Goal: Task Accomplishment & Management: Manage account settings

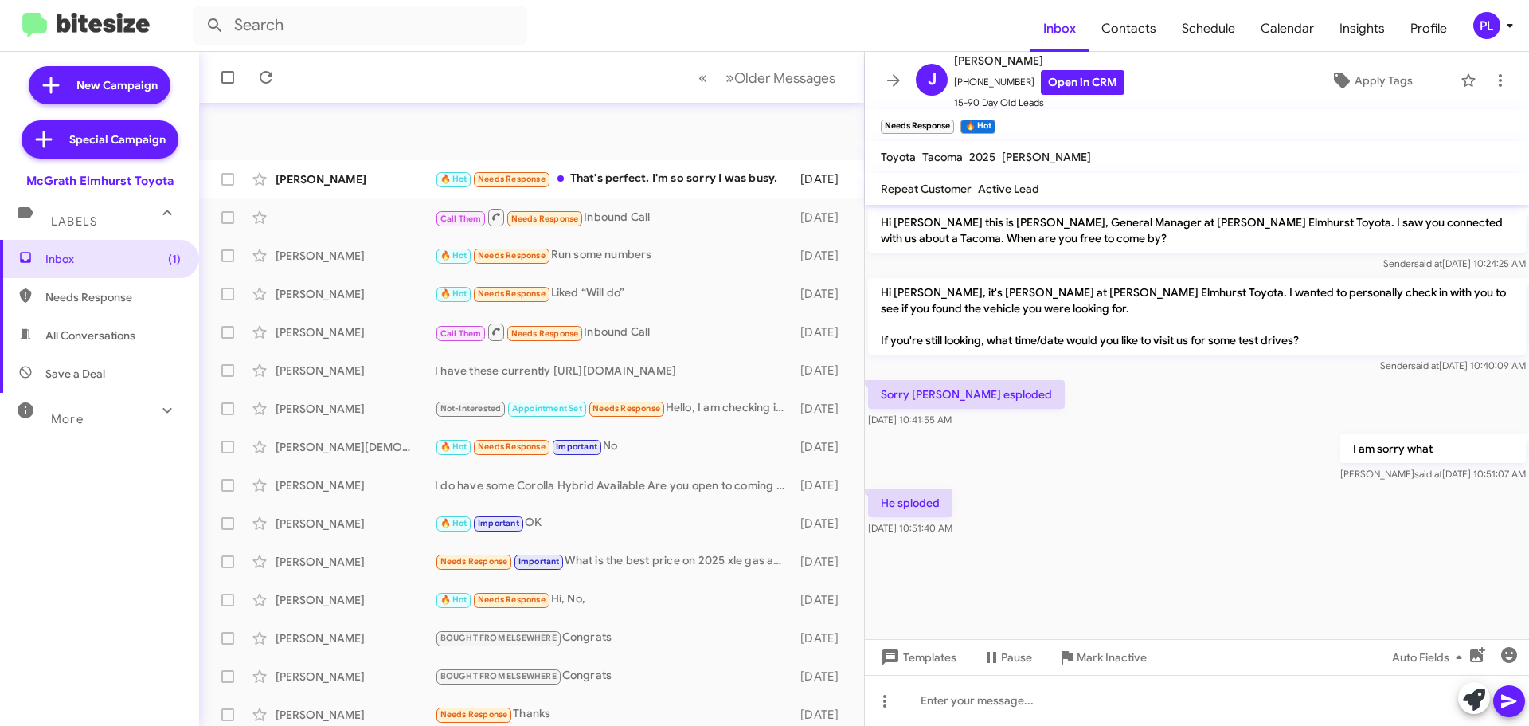
scroll to position [199, 0]
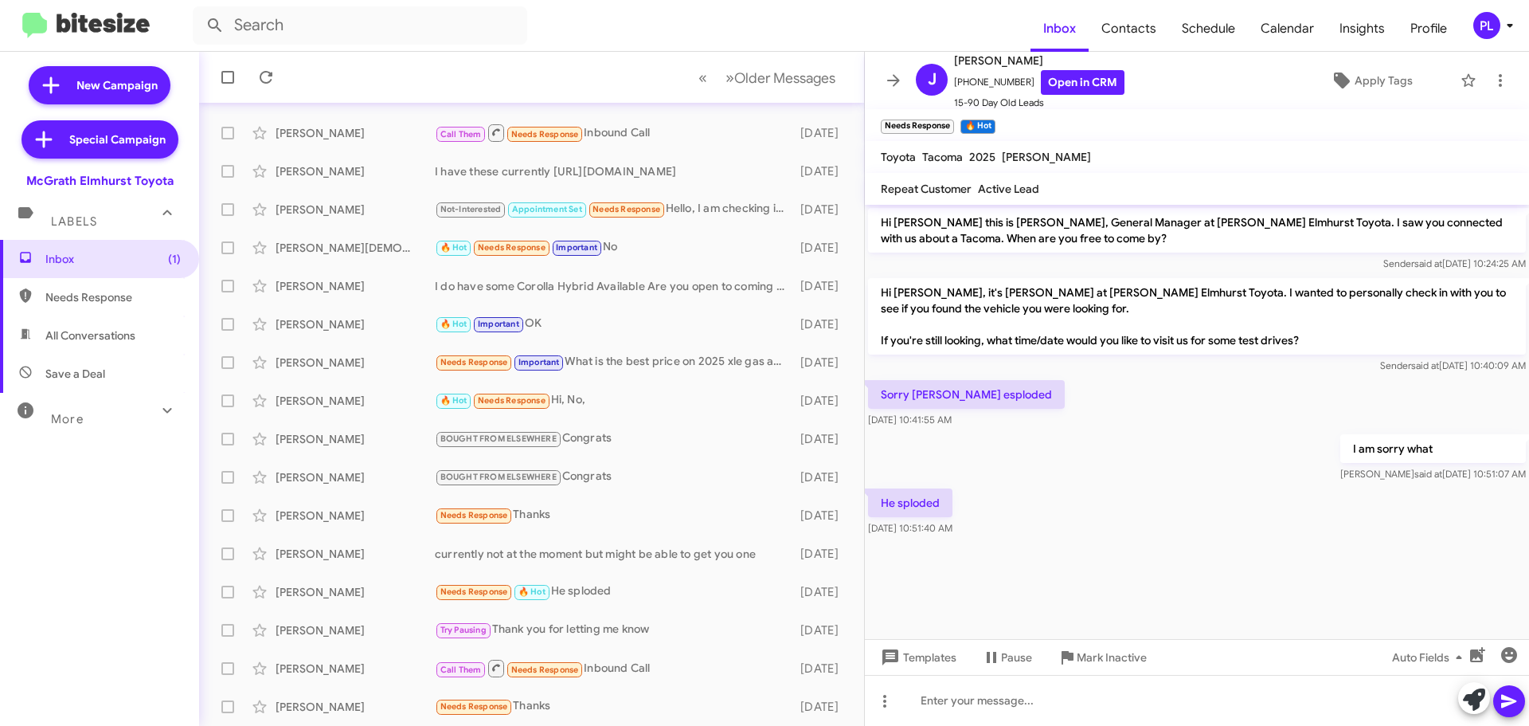
click at [1501, 33] on icon at bounding box center [1509, 25] width 19 height 19
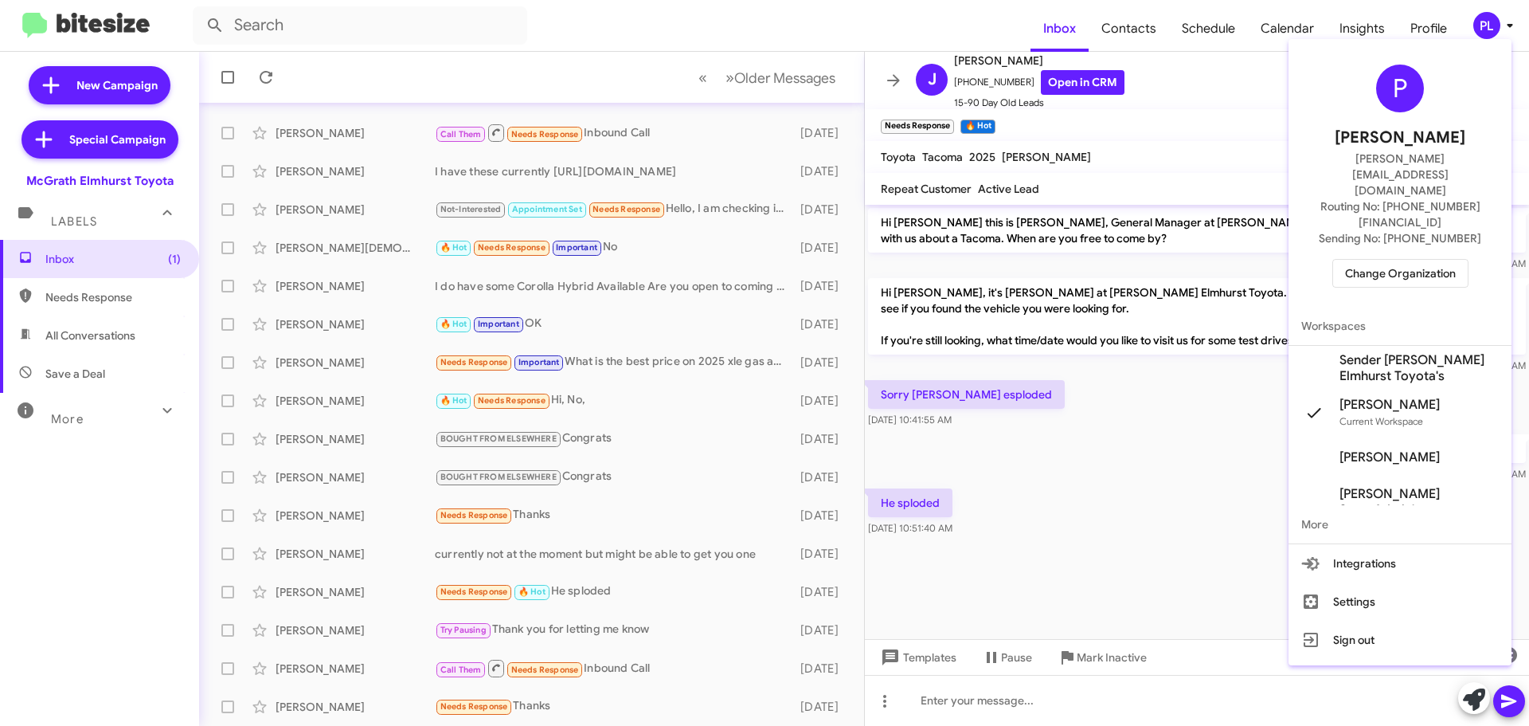
click at [1414, 260] on span "Change Organization" at bounding box center [1400, 273] width 111 height 27
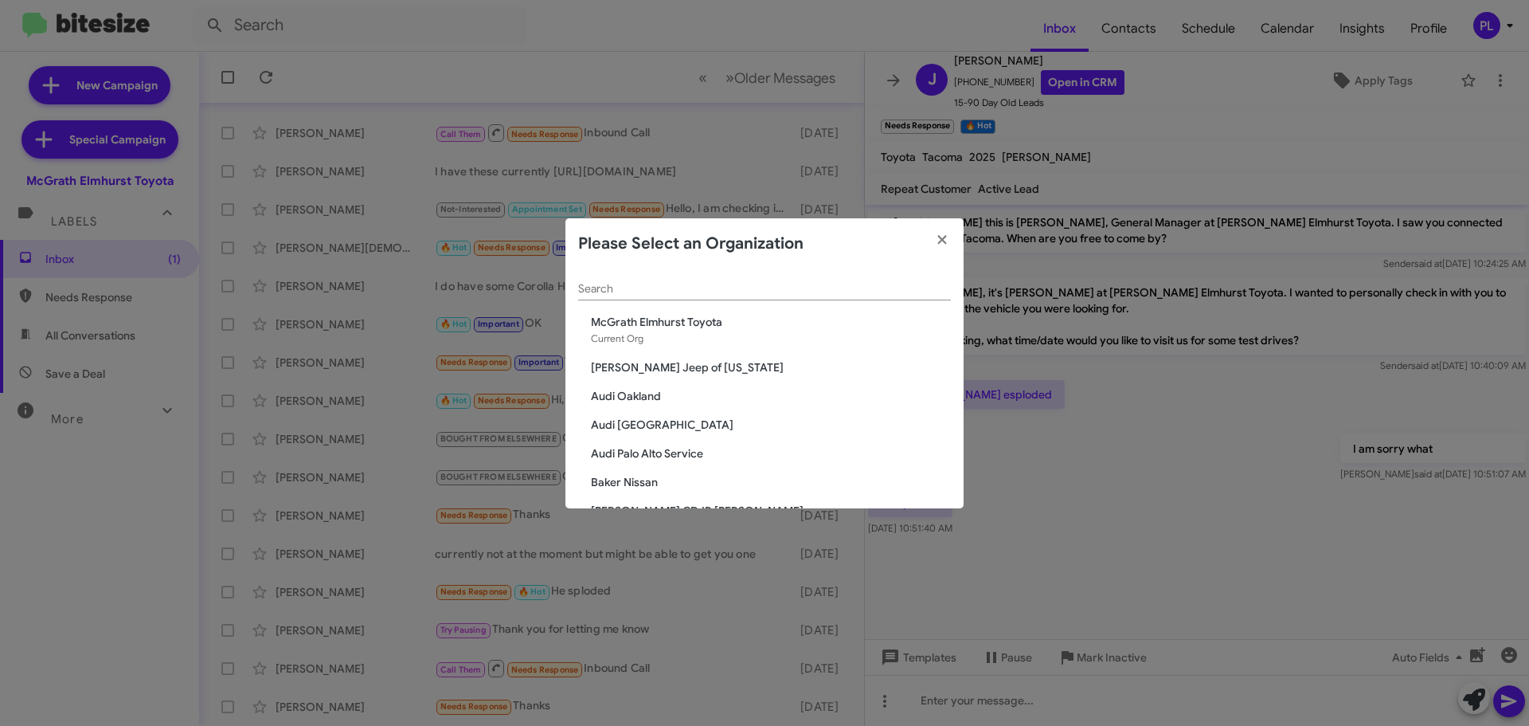
click at [807, 291] on input "Search" at bounding box center [764, 289] width 373 height 13
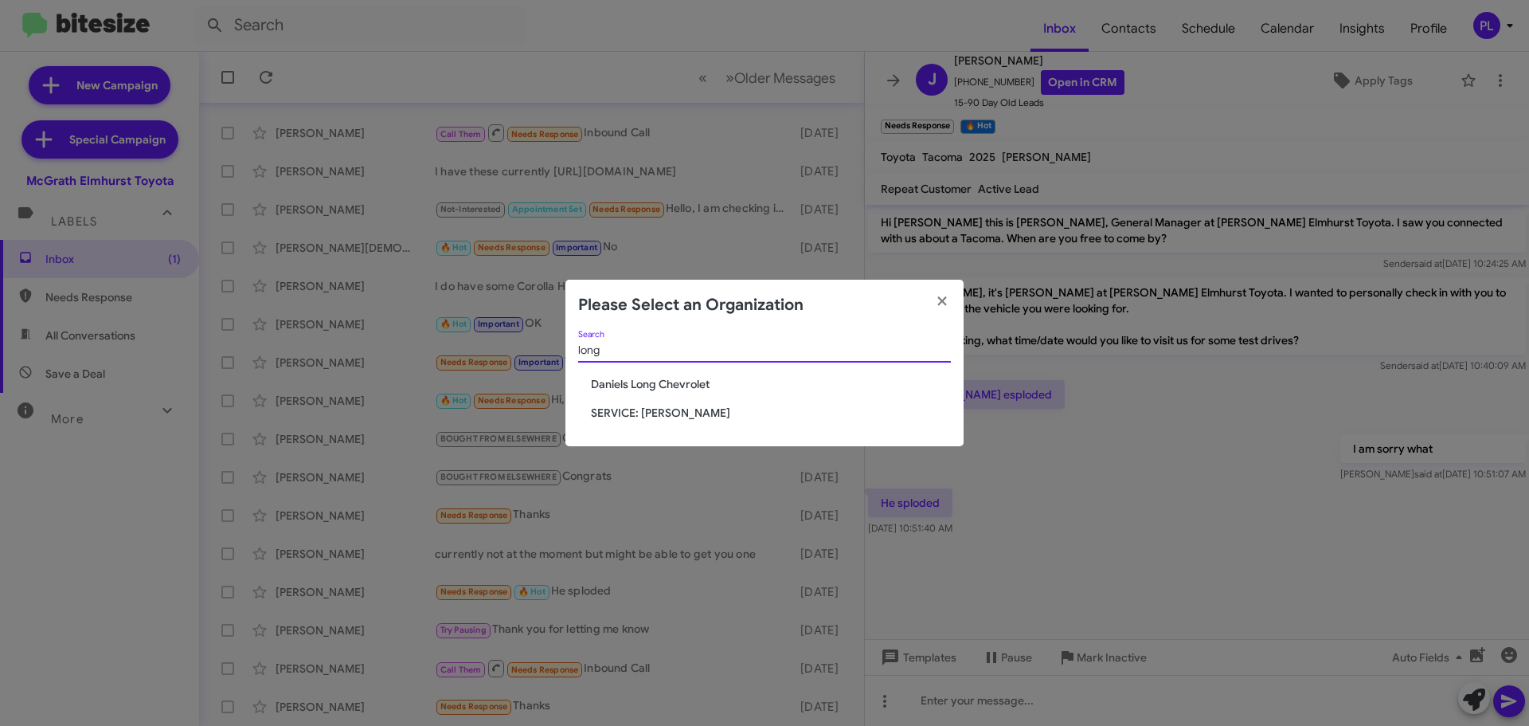
type input "long"
click at [671, 409] on span "SERVICE: Daniels Long" at bounding box center [771, 413] width 360 height 16
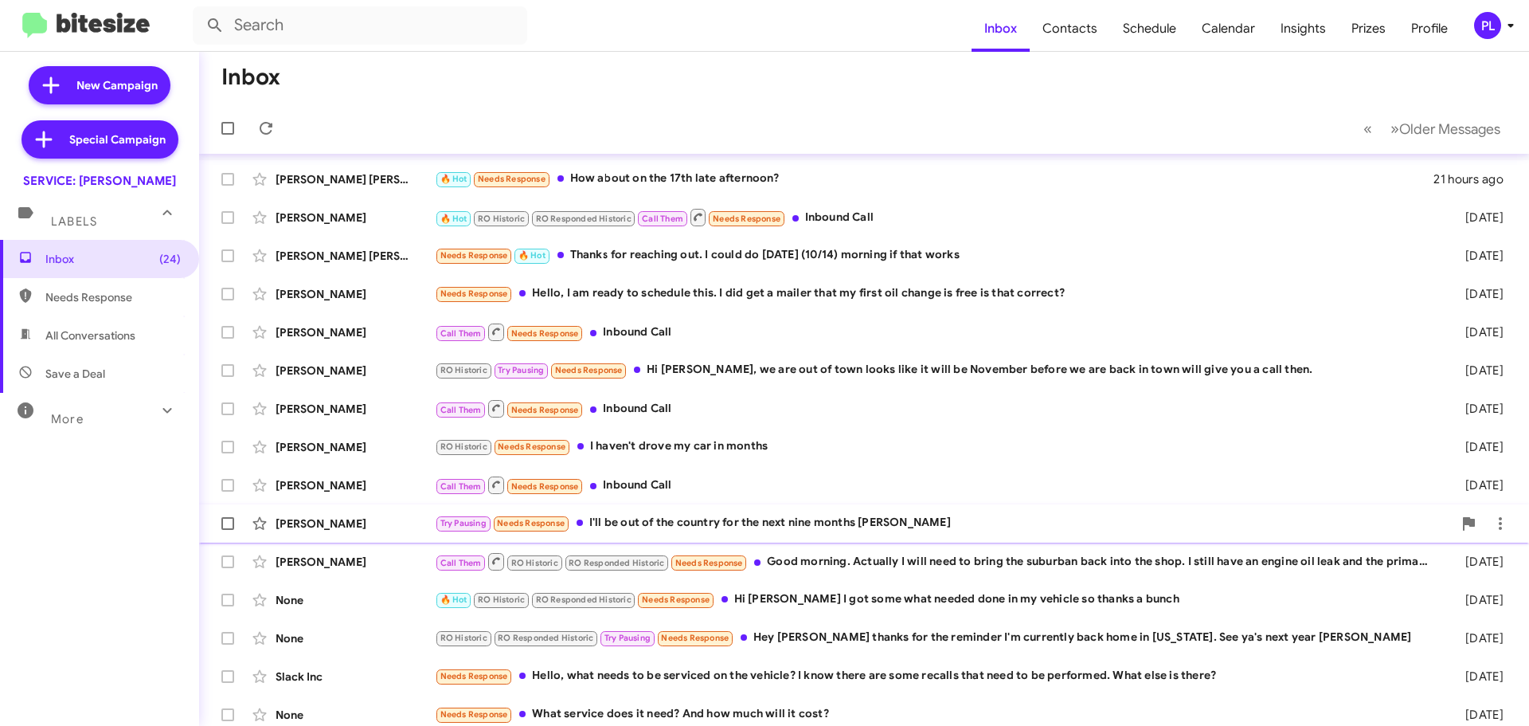
scroll to position [199, 0]
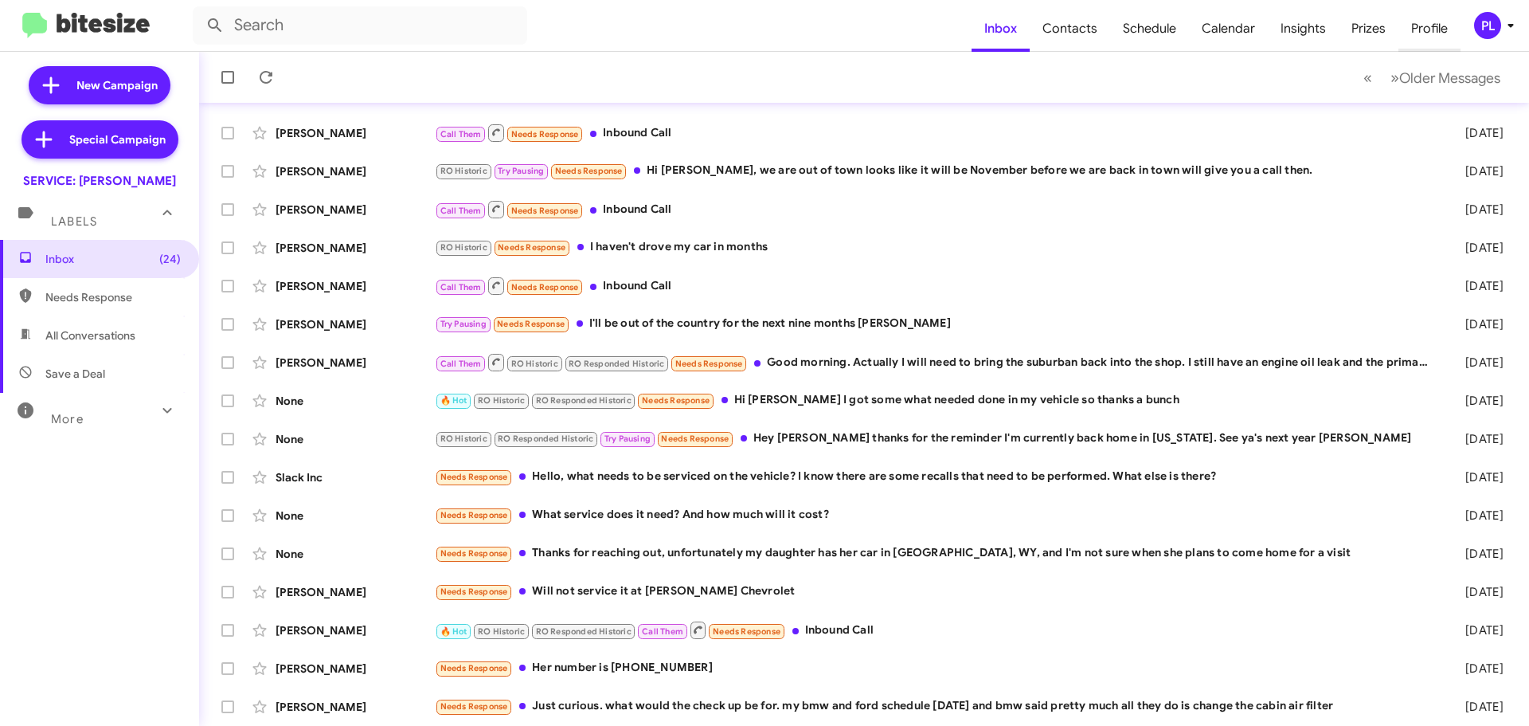
click at [1429, 31] on span "Profile" at bounding box center [1429, 29] width 62 height 46
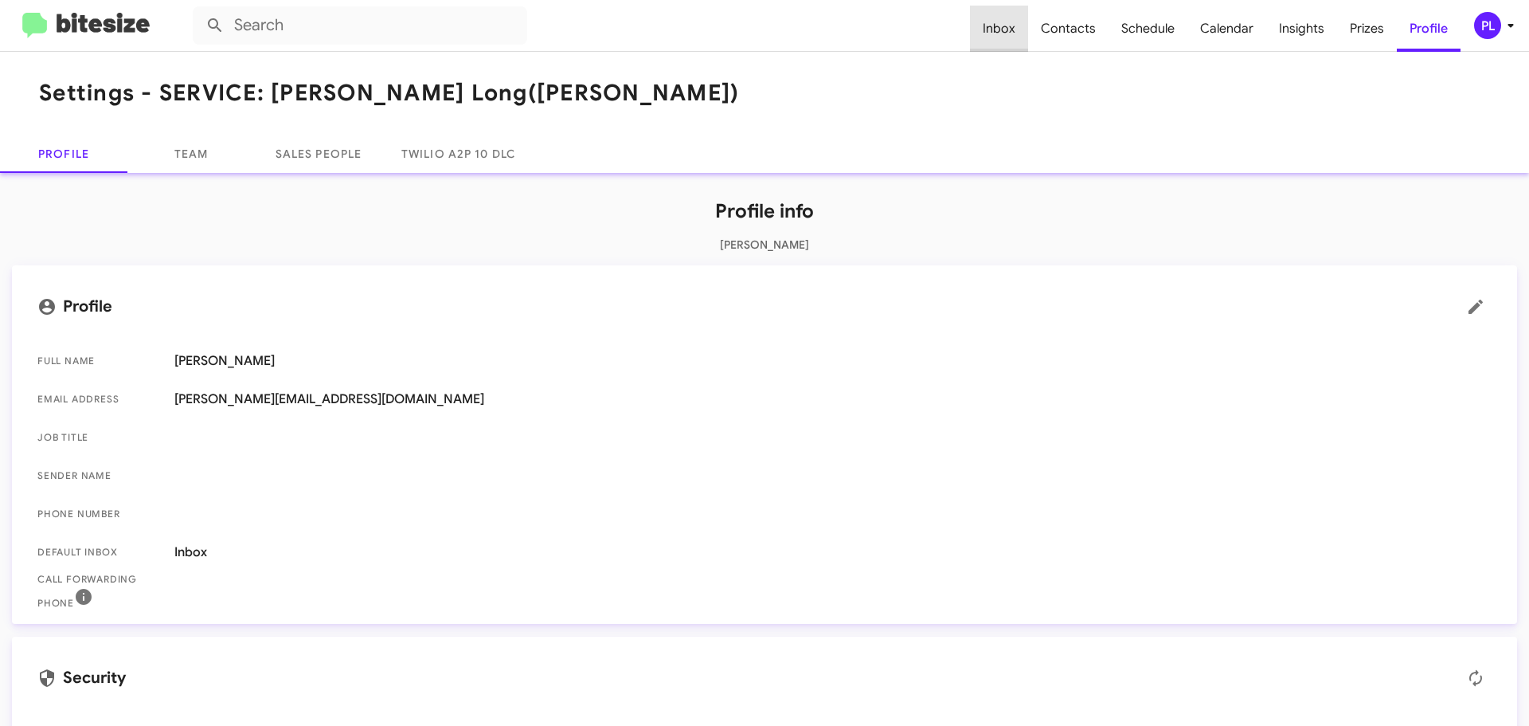
click at [1011, 33] on span "Inbox" at bounding box center [999, 29] width 58 height 46
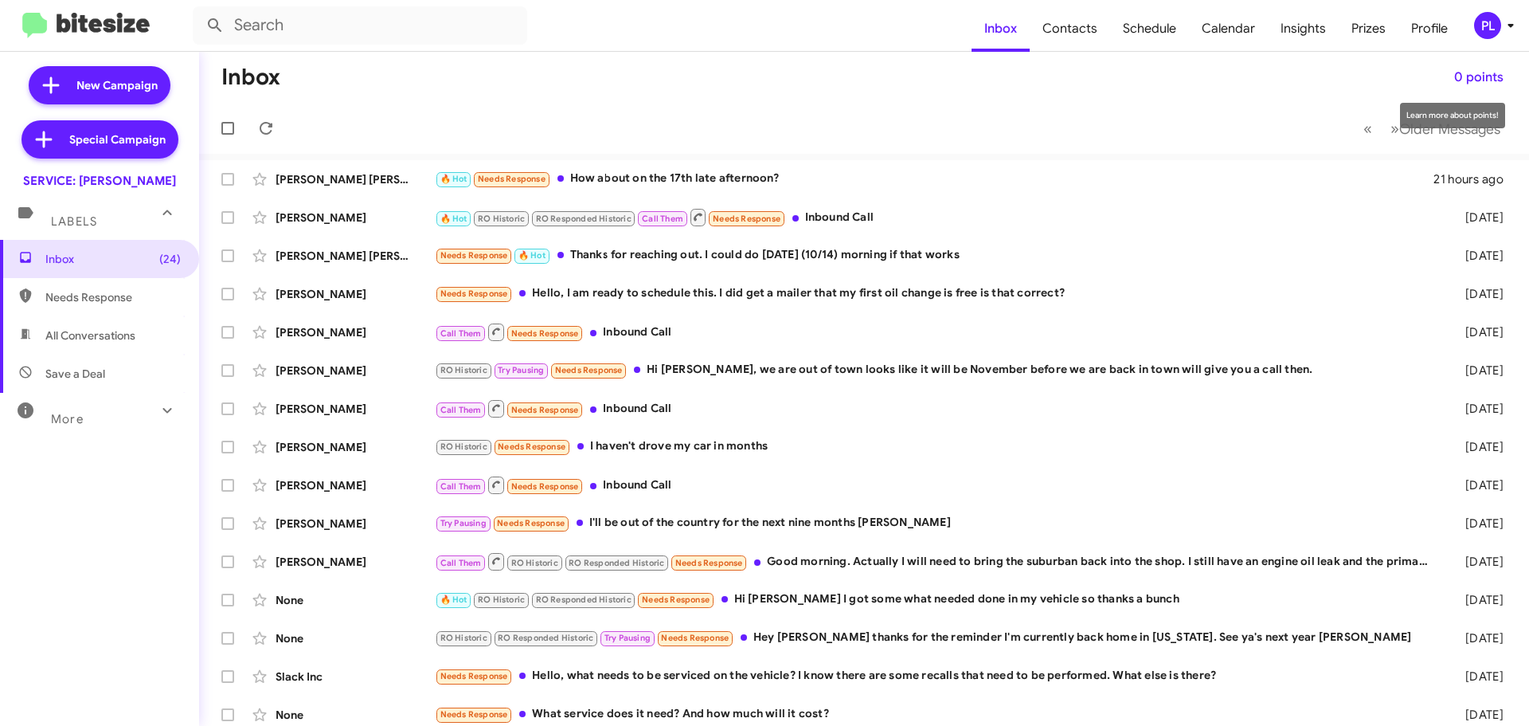
click at [1427, 127] on div "Learn more about points!" at bounding box center [1452, 115] width 105 height 25
click at [1399, 130] on span "Older Messages" at bounding box center [1449, 129] width 101 height 18
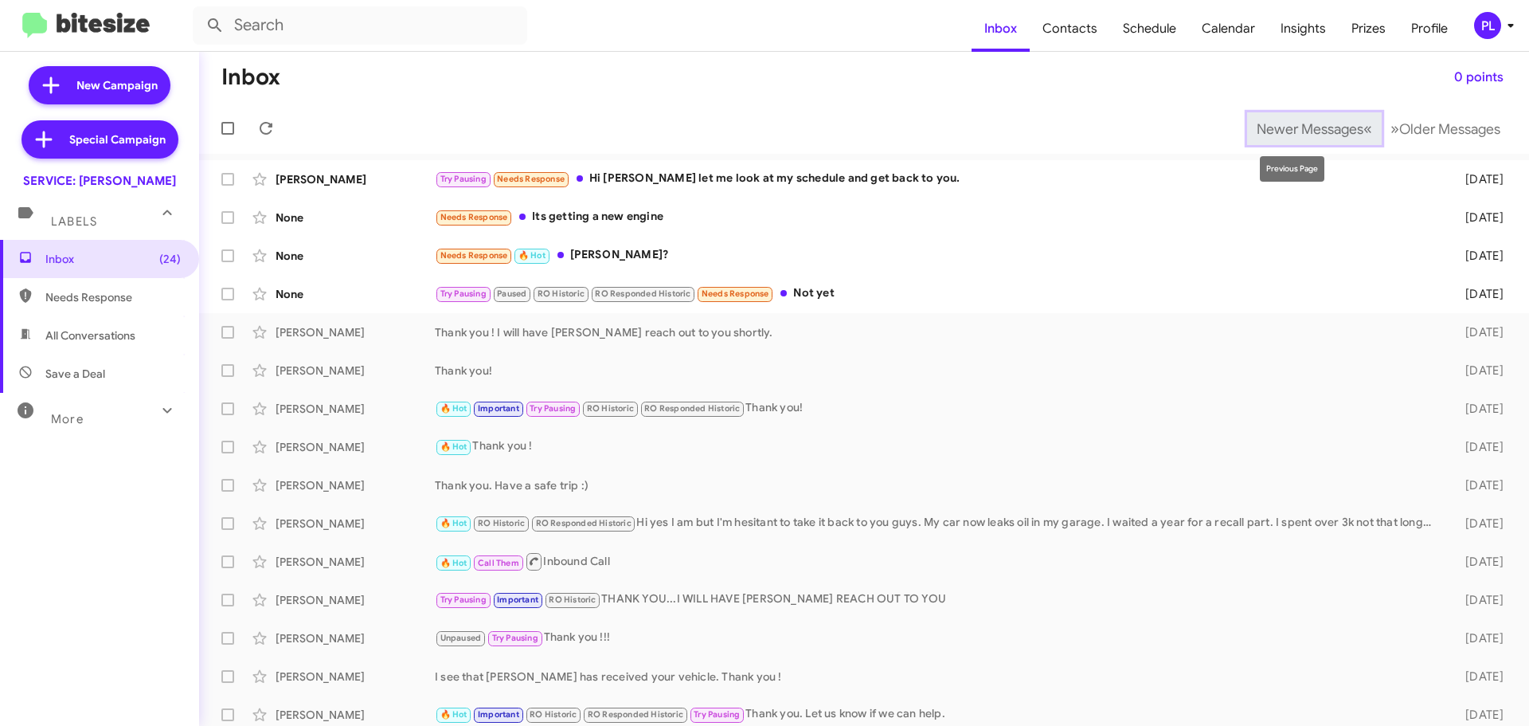
click at [1313, 135] on span "Newer Messages" at bounding box center [1310, 129] width 107 height 18
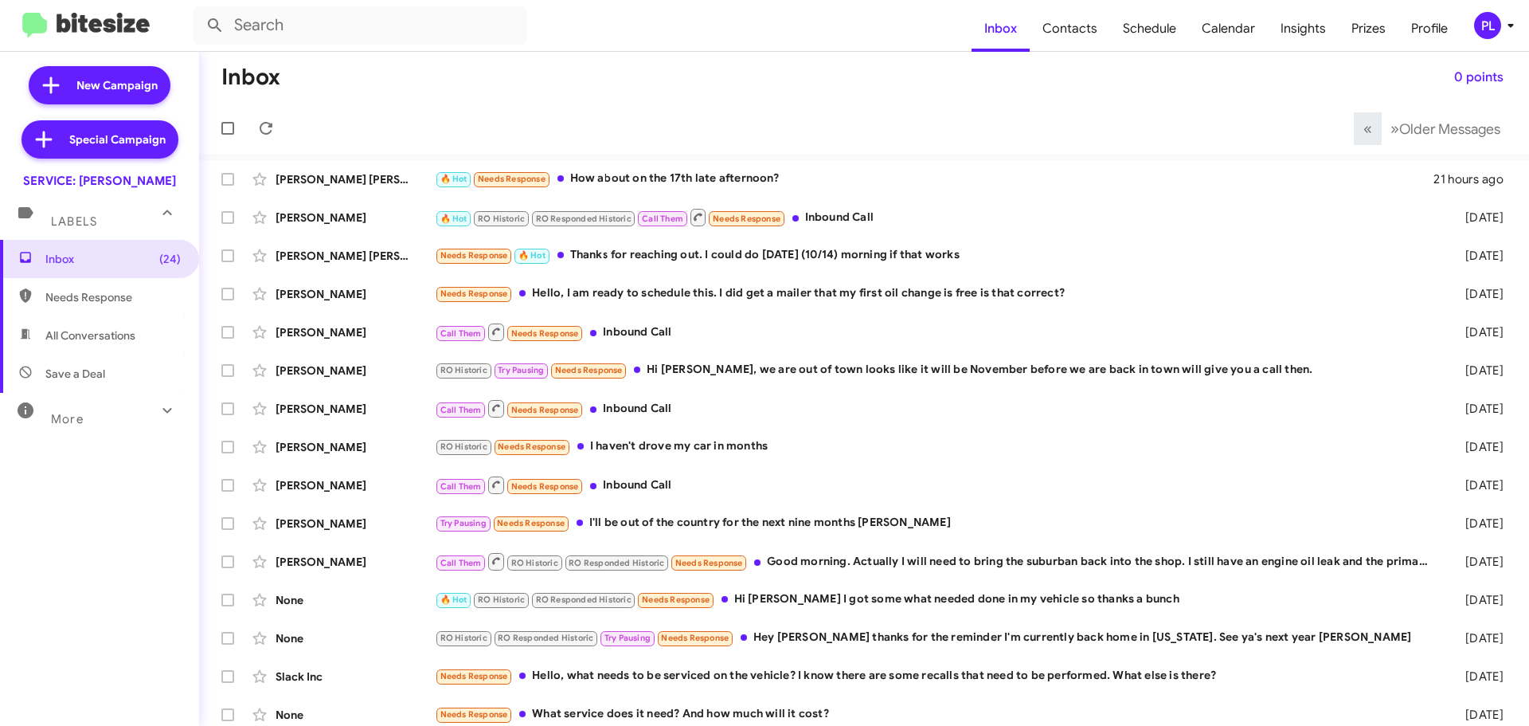
click at [1516, 23] on icon at bounding box center [1510, 25] width 19 height 19
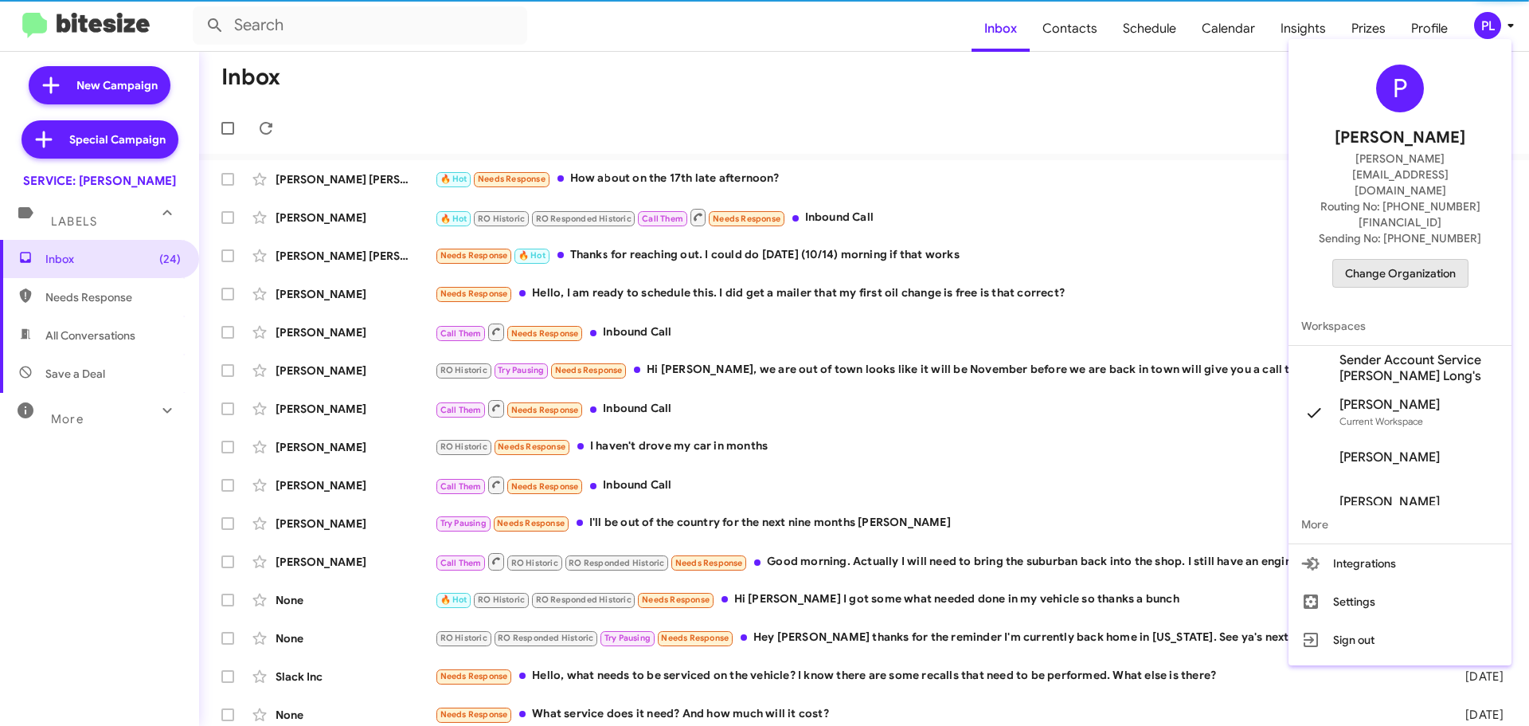
click at [1412, 260] on span "Change Organization" at bounding box center [1400, 273] width 111 height 27
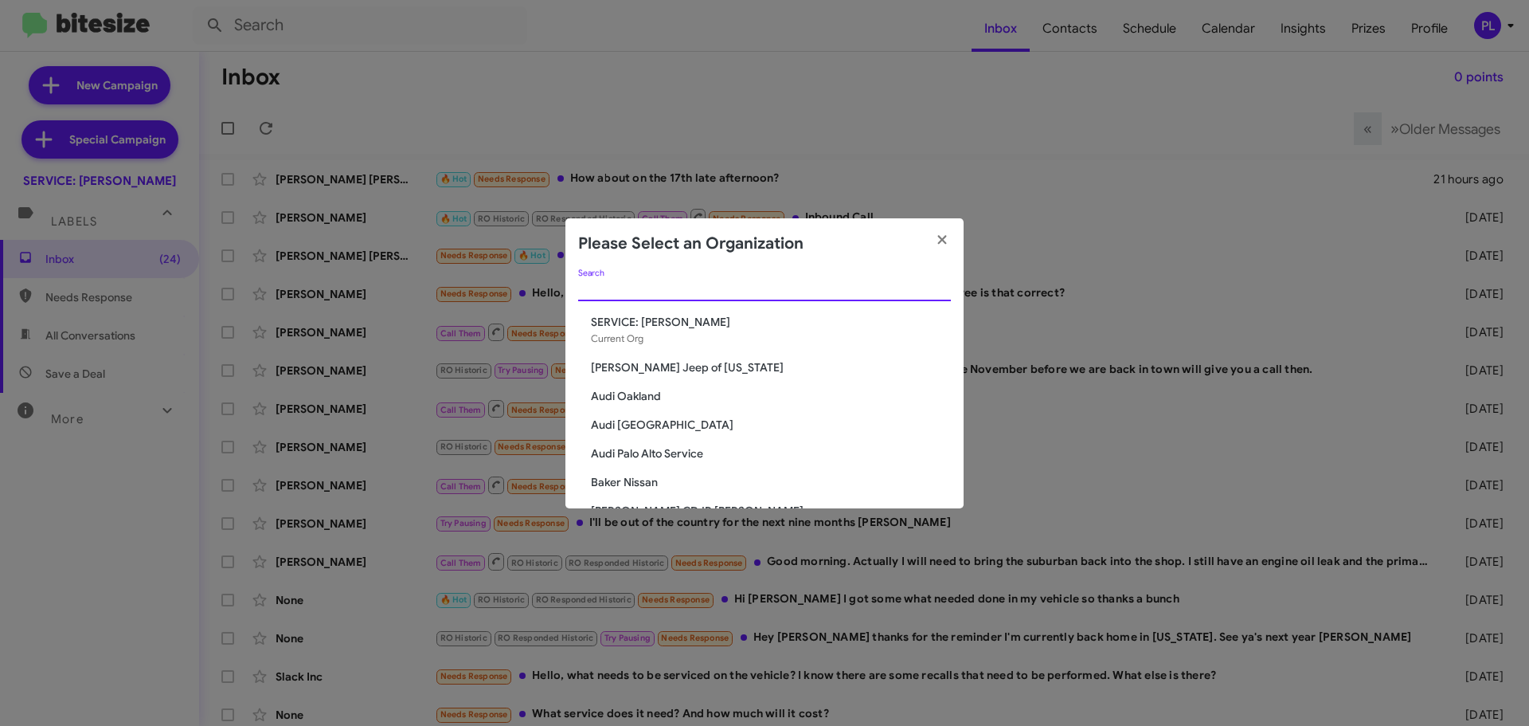
click at [741, 285] on input "Search" at bounding box center [764, 289] width 373 height 13
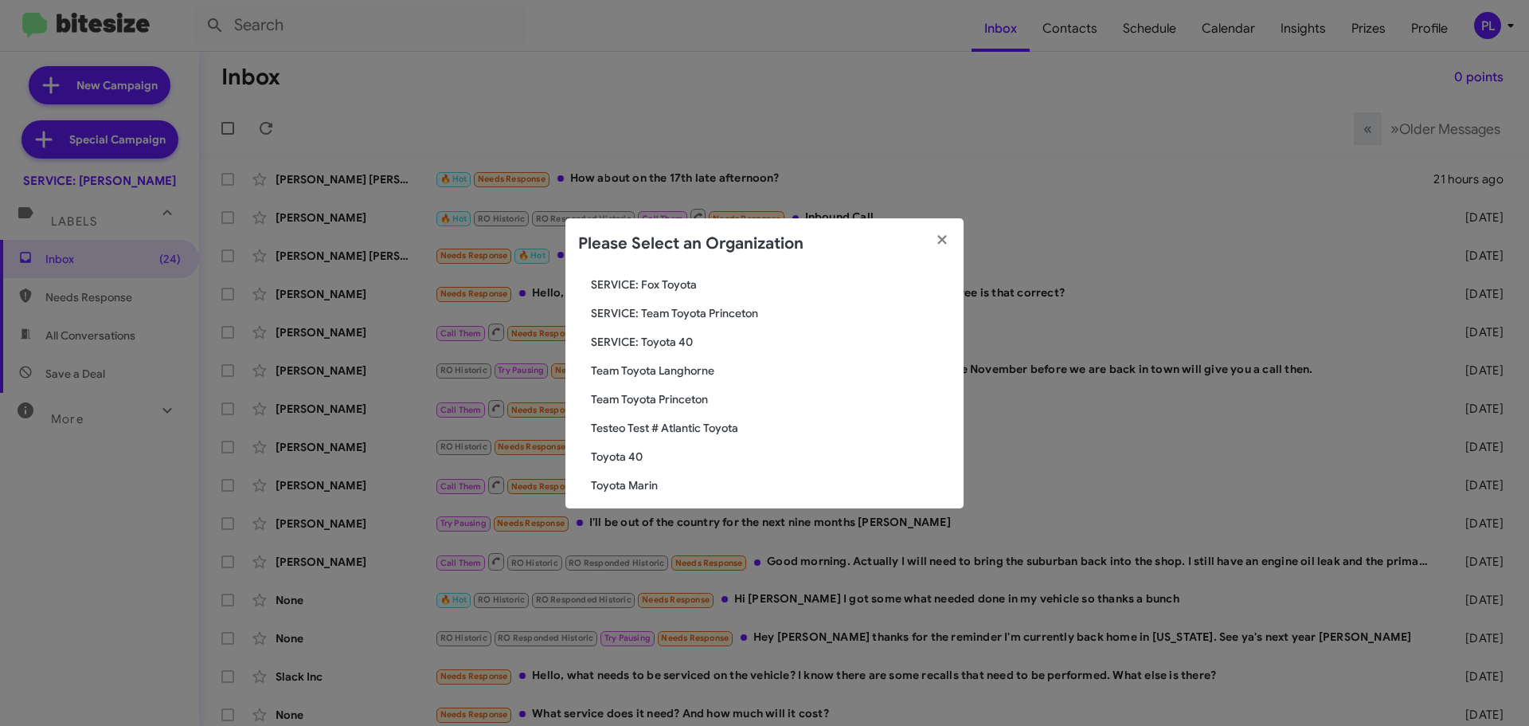
scroll to position [162, 0]
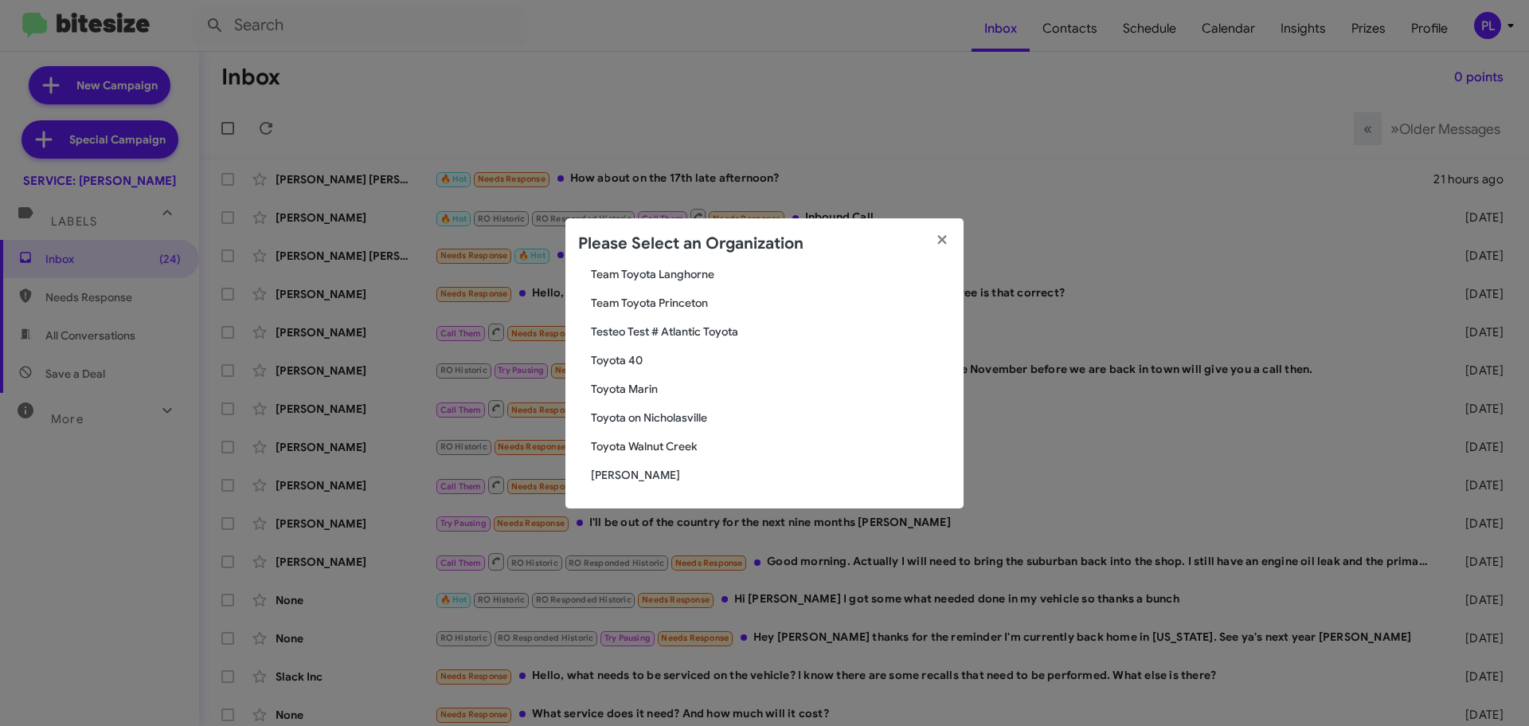
type input "toyot"
click at [647, 387] on span "Toyota Marin" at bounding box center [771, 389] width 360 height 16
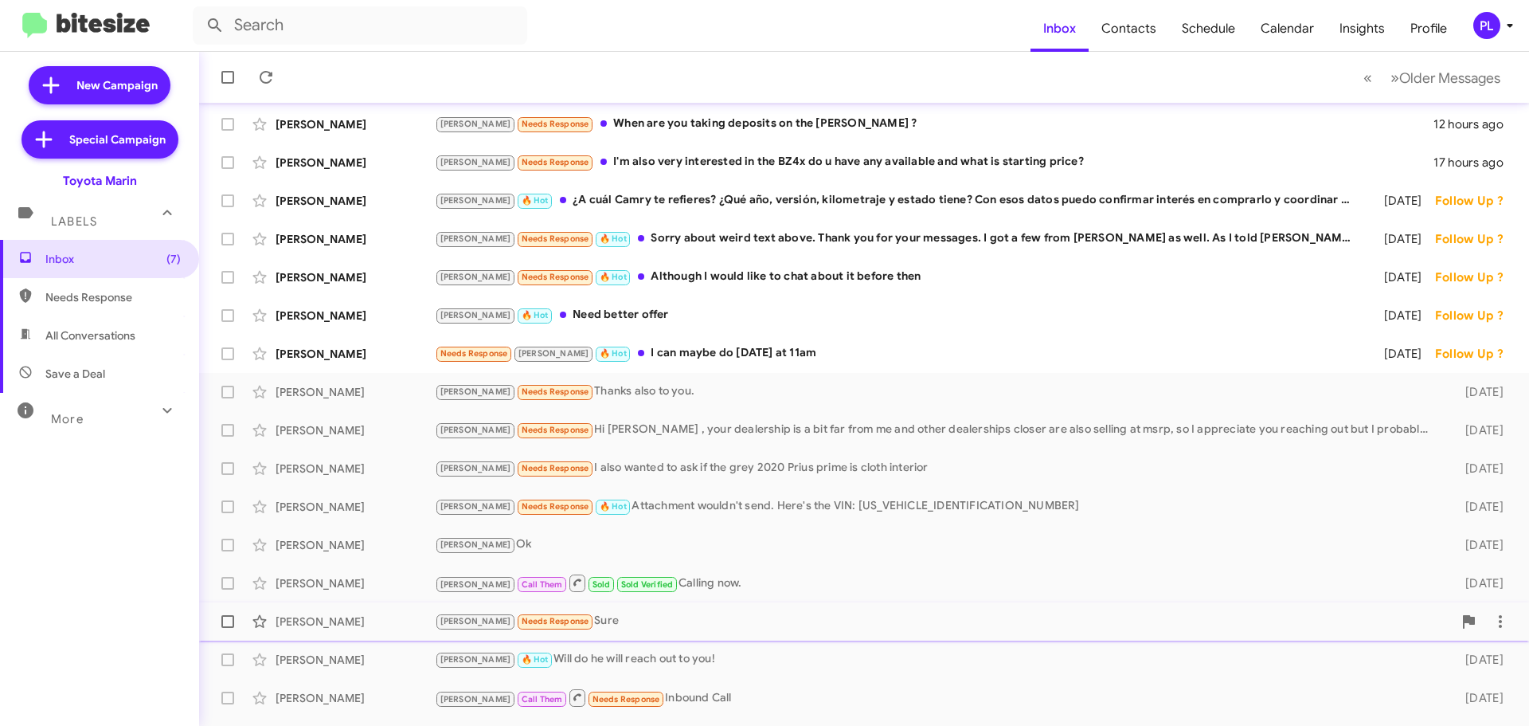
scroll to position [80, 0]
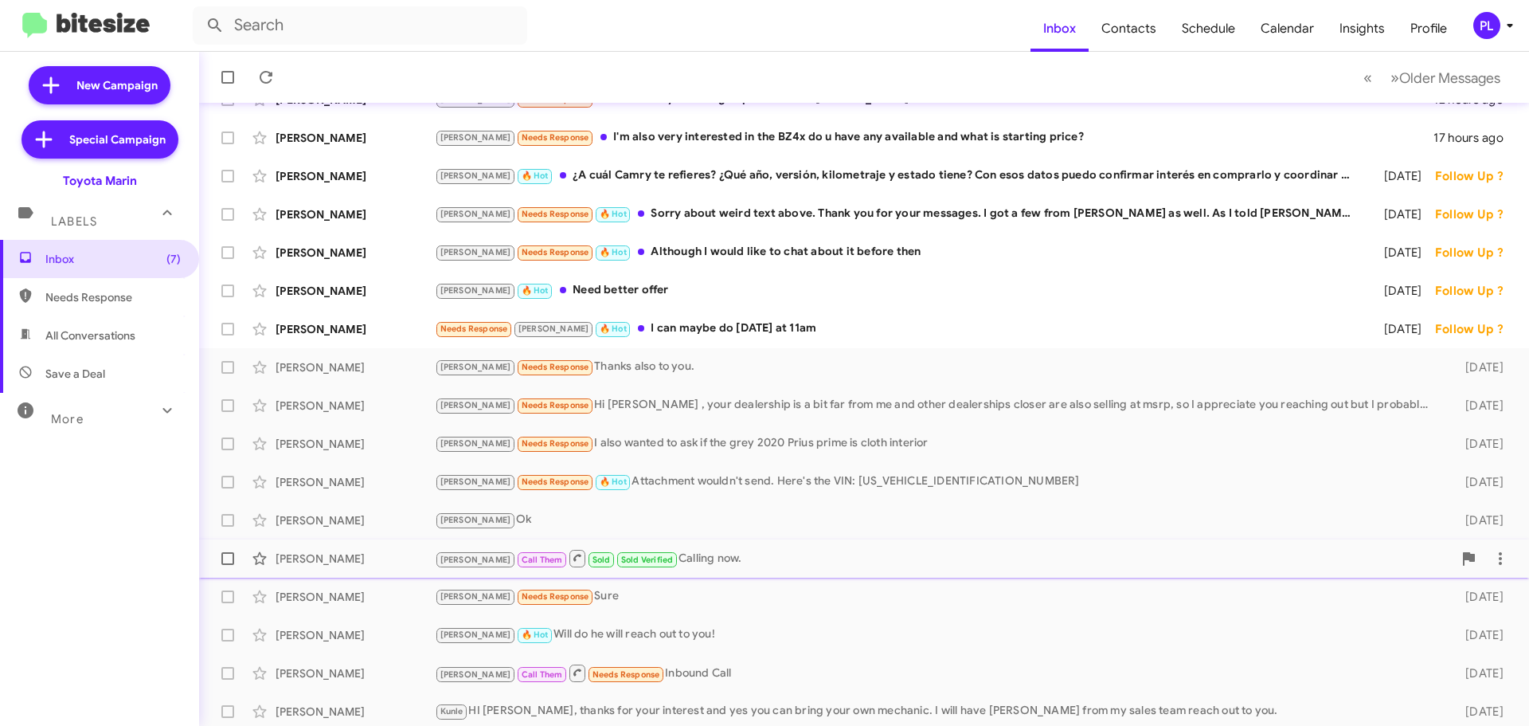
click at [684, 552] on div "Tony Call Them Sold Sold Verified Calling now." at bounding box center [944, 558] width 1018 height 20
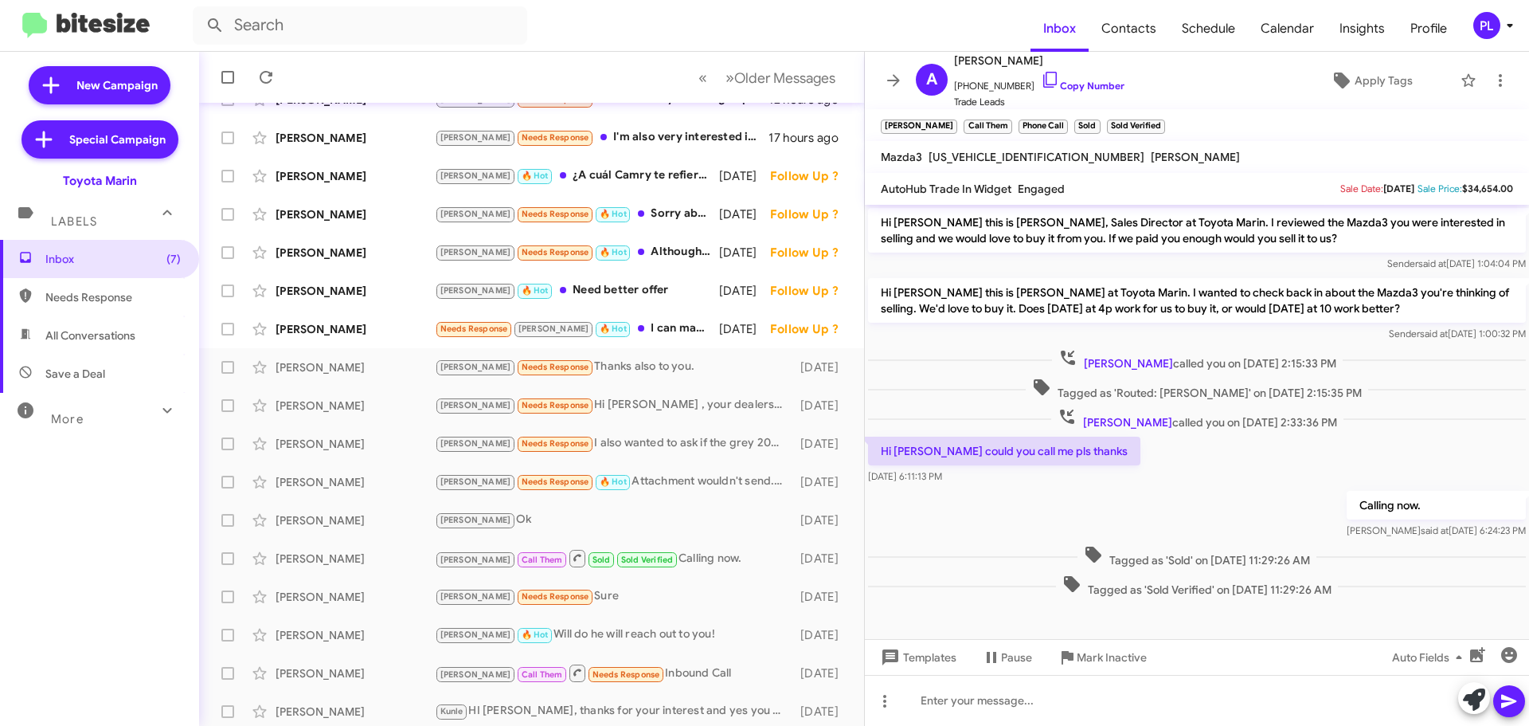
click at [1520, 16] on mat-toolbar "Inbox Contacts Schedule Calendar Insights Profile PL" at bounding box center [764, 25] width 1529 height 51
click at [1500, 25] on icon at bounding box center [1509, 25] width 19 height 19
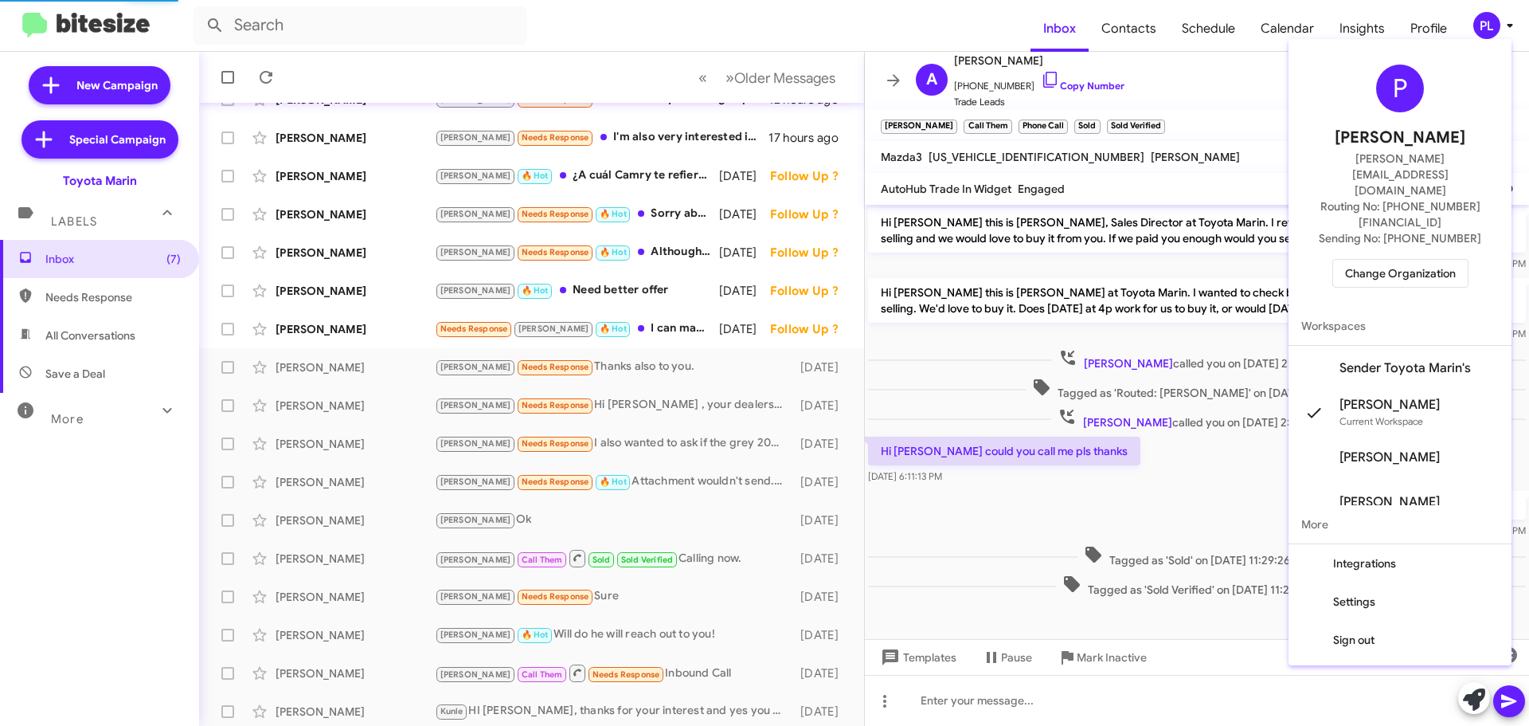
click at [1422, 260] on span "Change Organization" at bounding box center [1400, 273] width 111 height 27
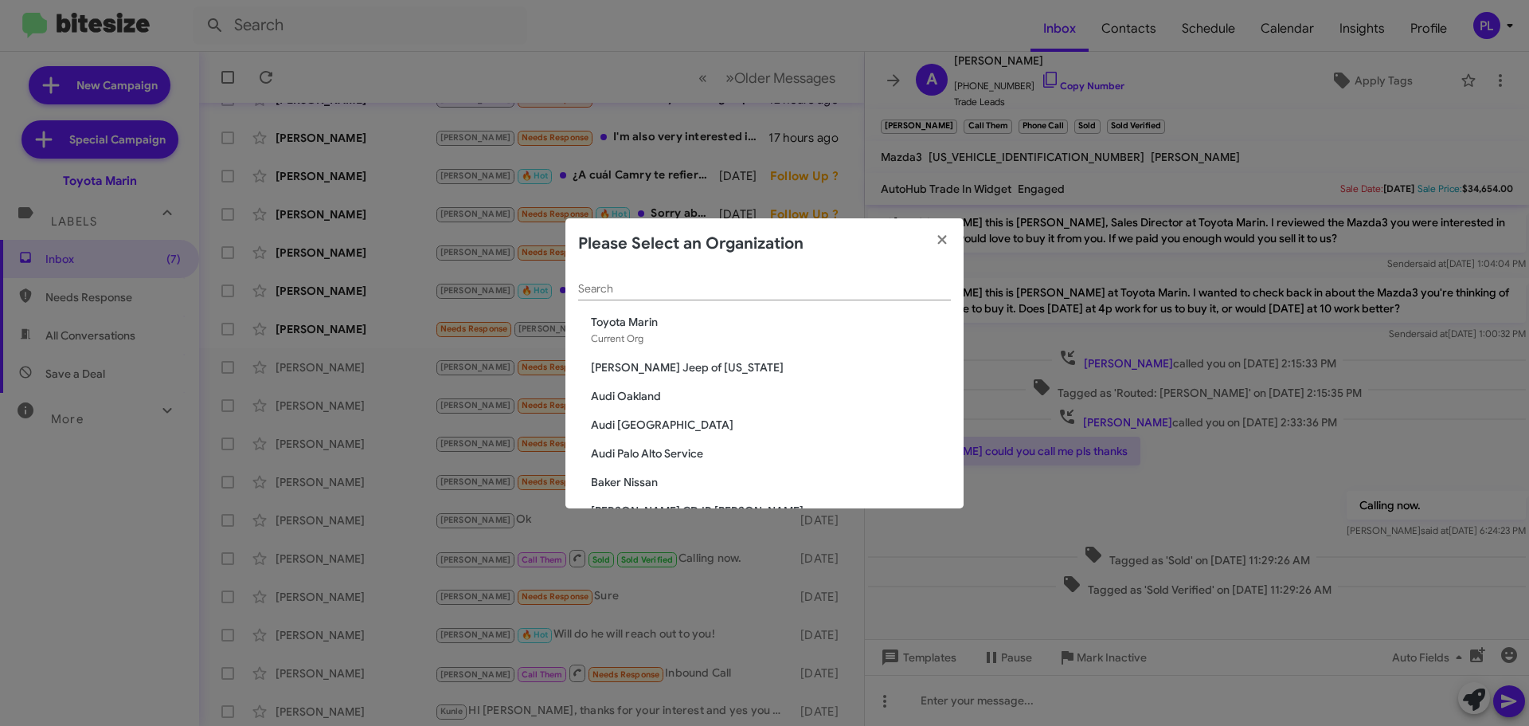
click at [810, 291] on input "Search" at bounding box center [764, 289] width 373 height 13
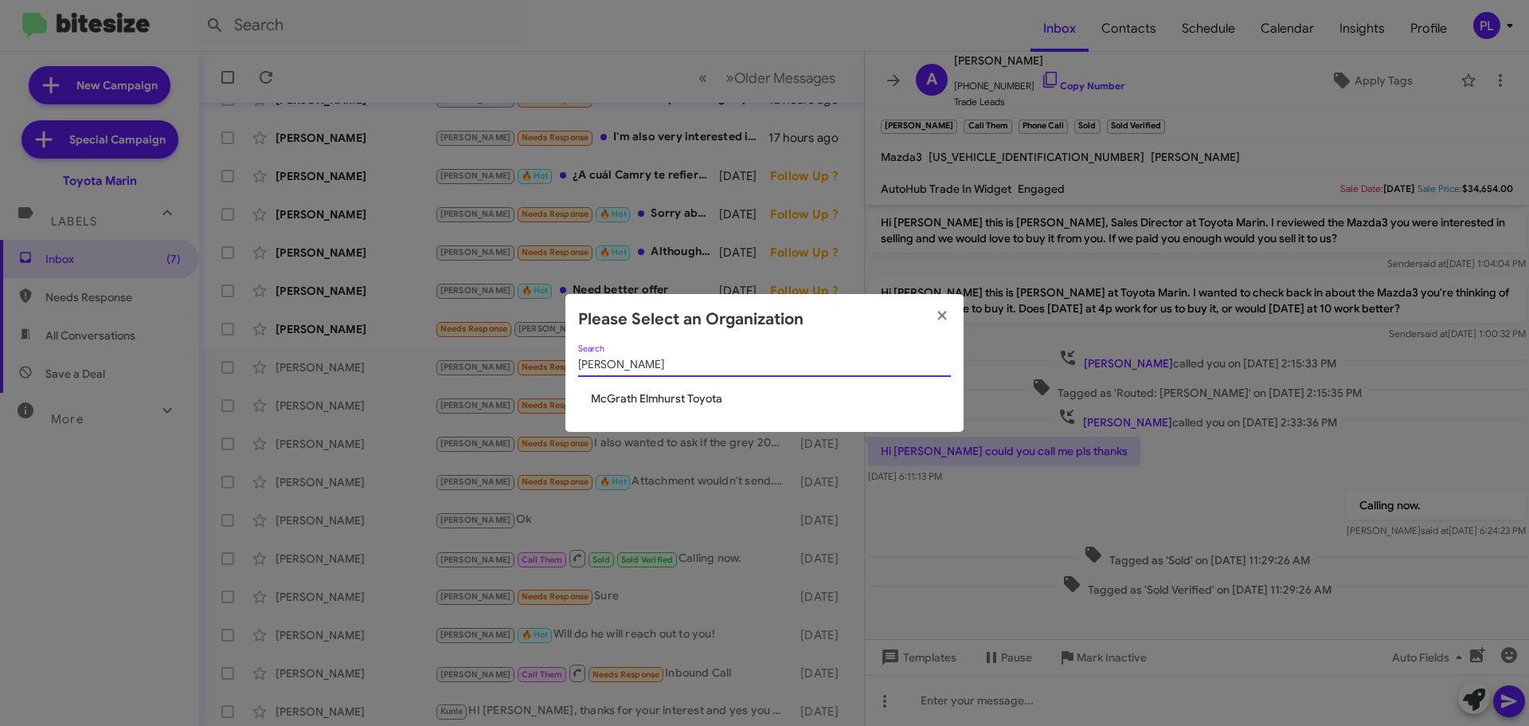
type input "mcgrath"
click at [702, 395] on span "McGrath Elmhurst Toyota" at bounding box center [771, 398] width 360 height 16
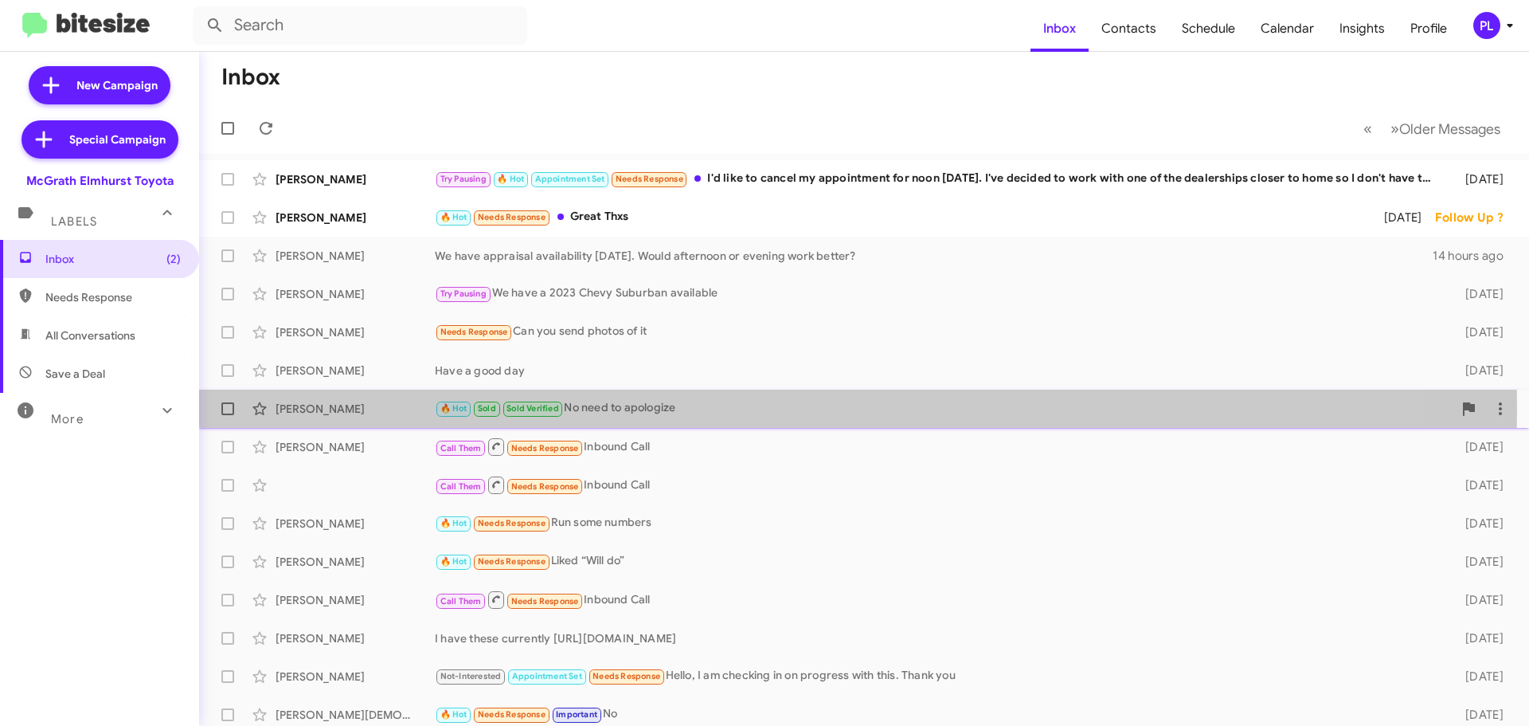
click at [661, 409] on div "🔥 Hot Sold Sold Verified No need to apologize" at bounding box center [944, 408] width 1018 height 18
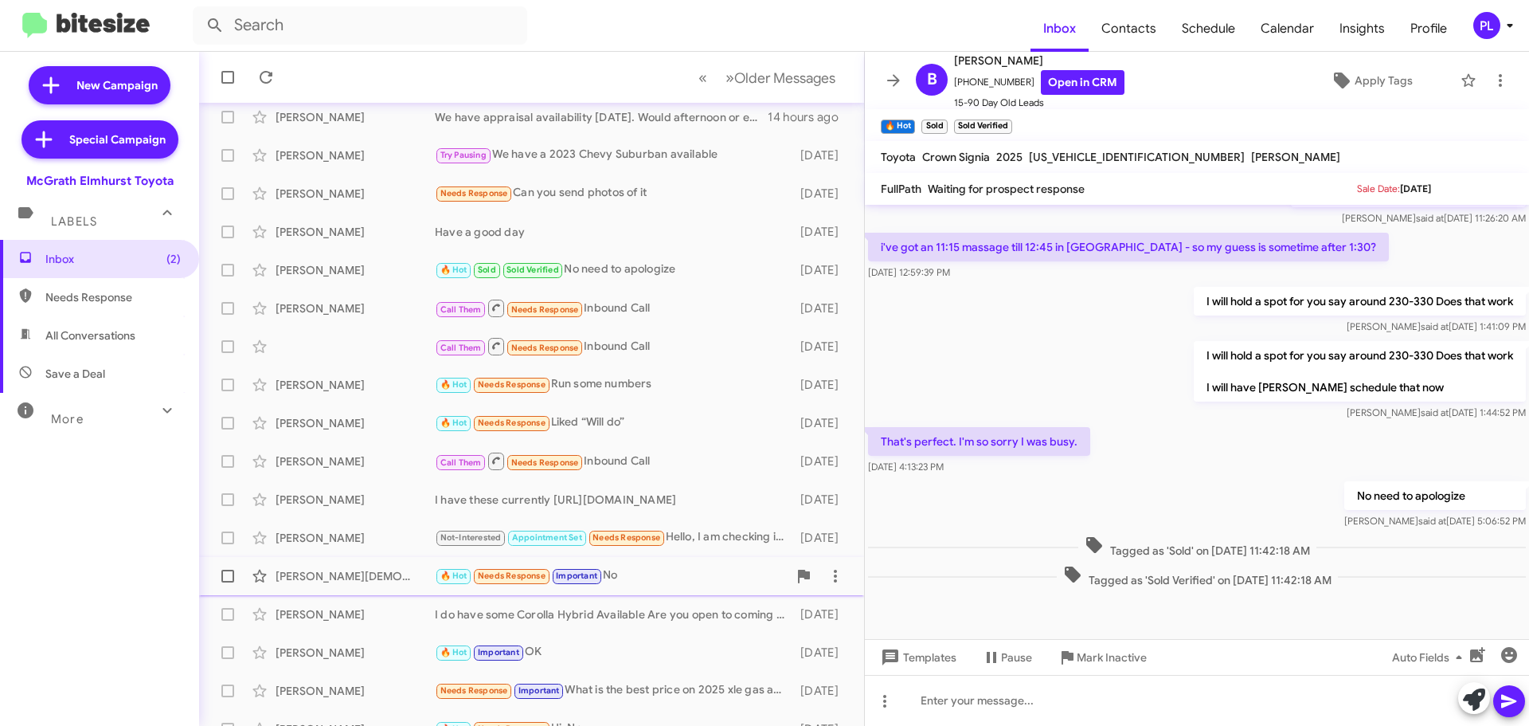
scroll to position [199, 0]
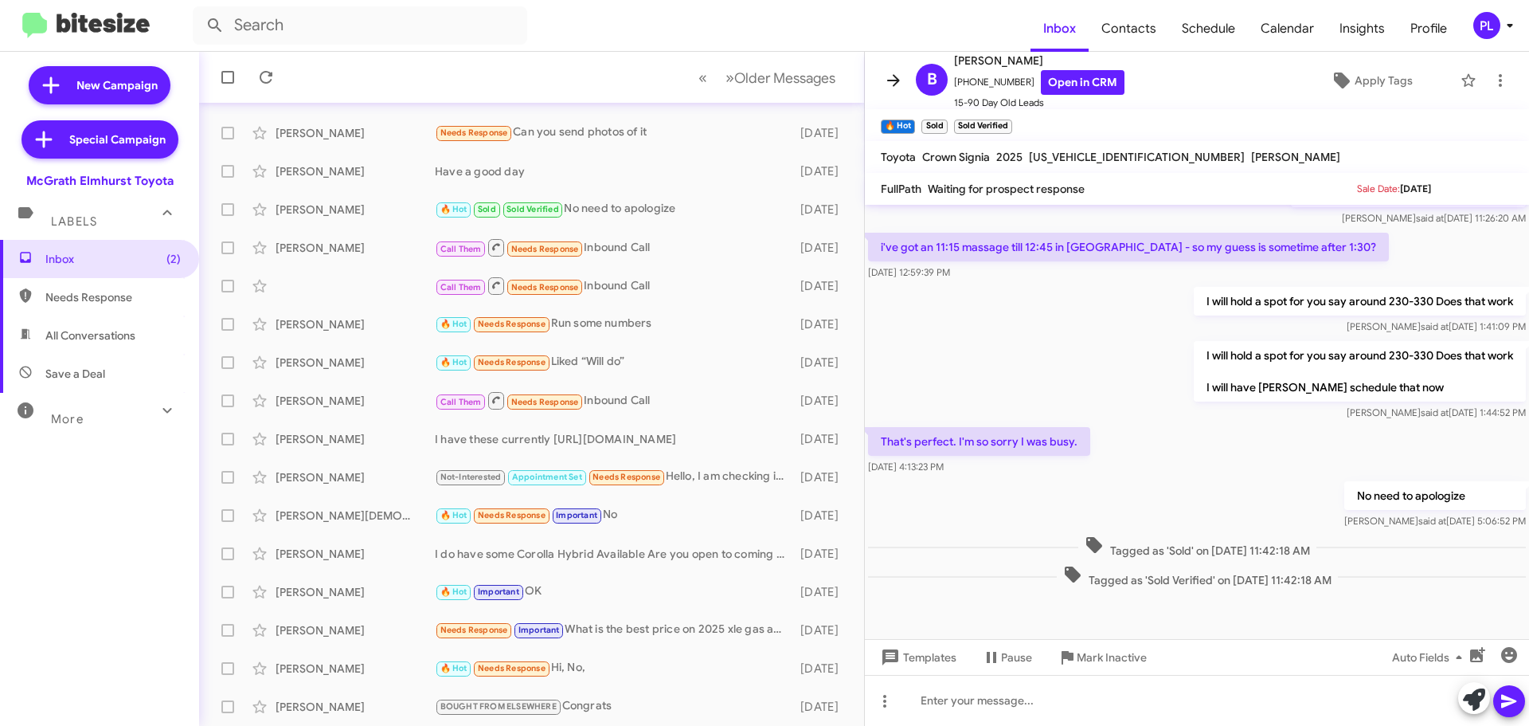
click at [898, 79] on icon at bounding box center [893, 80] width 13 height 12
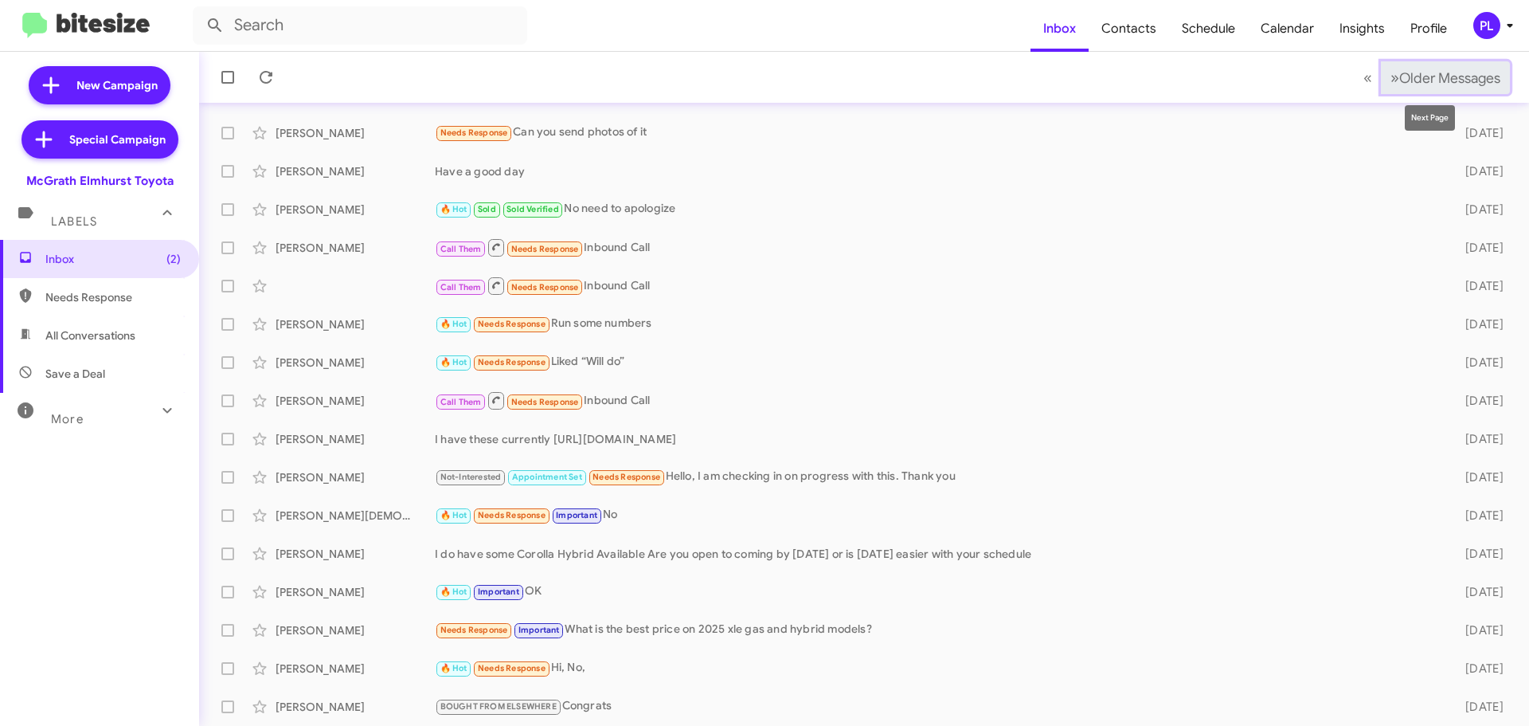
click at [1435, 79] on span "Older Messages" at bounding box center [1449, 78] width 101 height 18
